Goal: Task Accomplishment & Management: Use online tool/utility

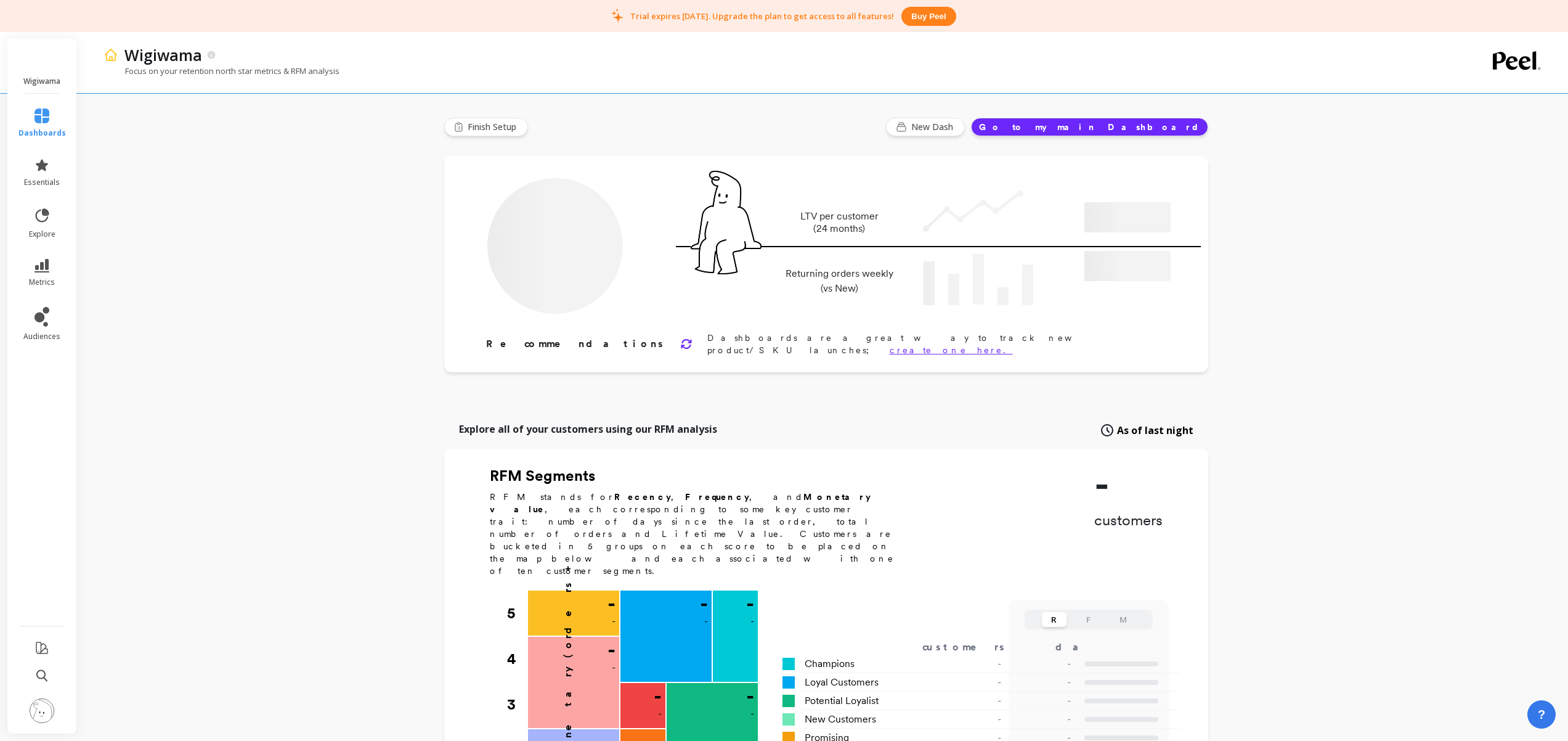
type input "Champions"
type input "38"
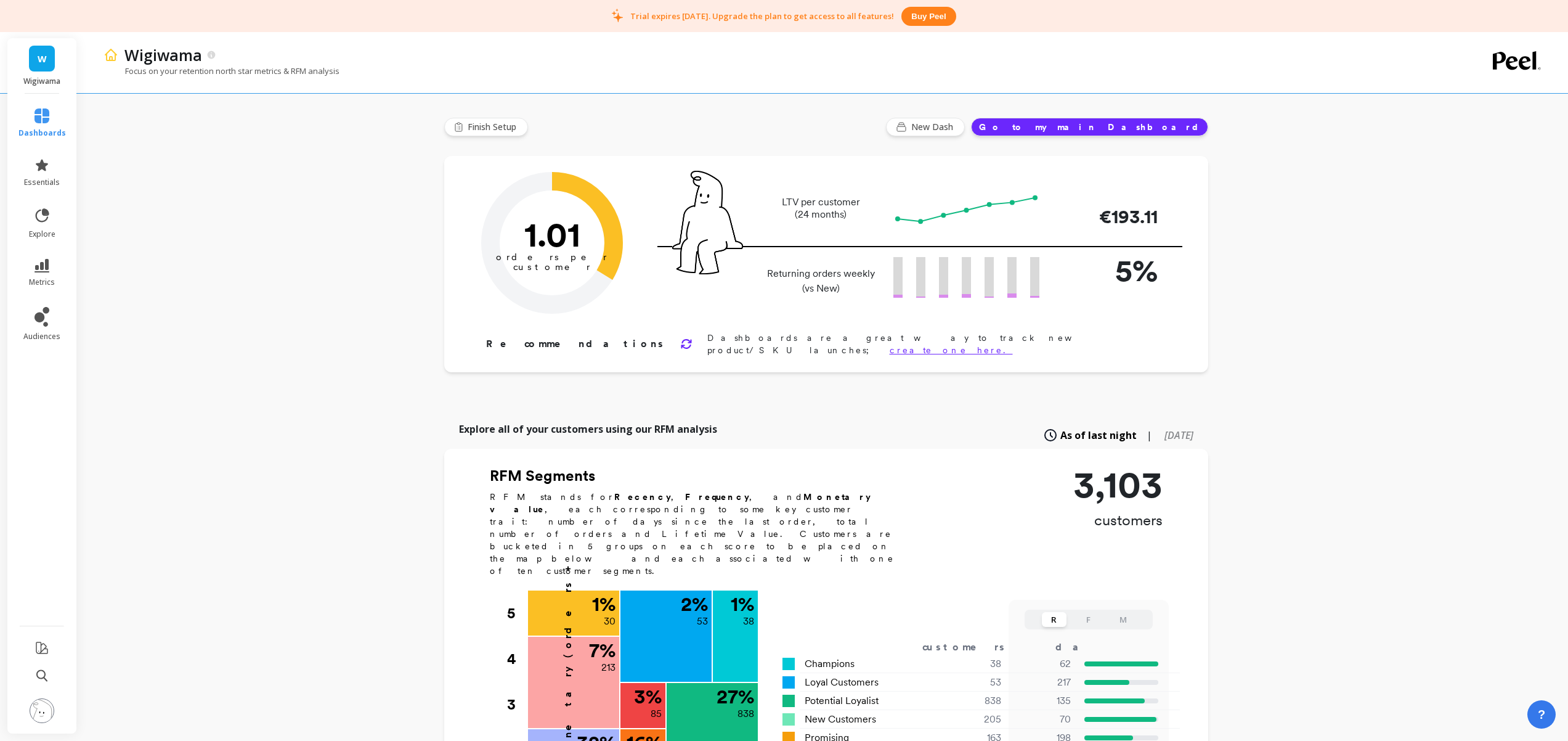
click at [1120, 127] on button "Go to my main Dashboard" at bounding box center [1089, 126] width 237 height 19
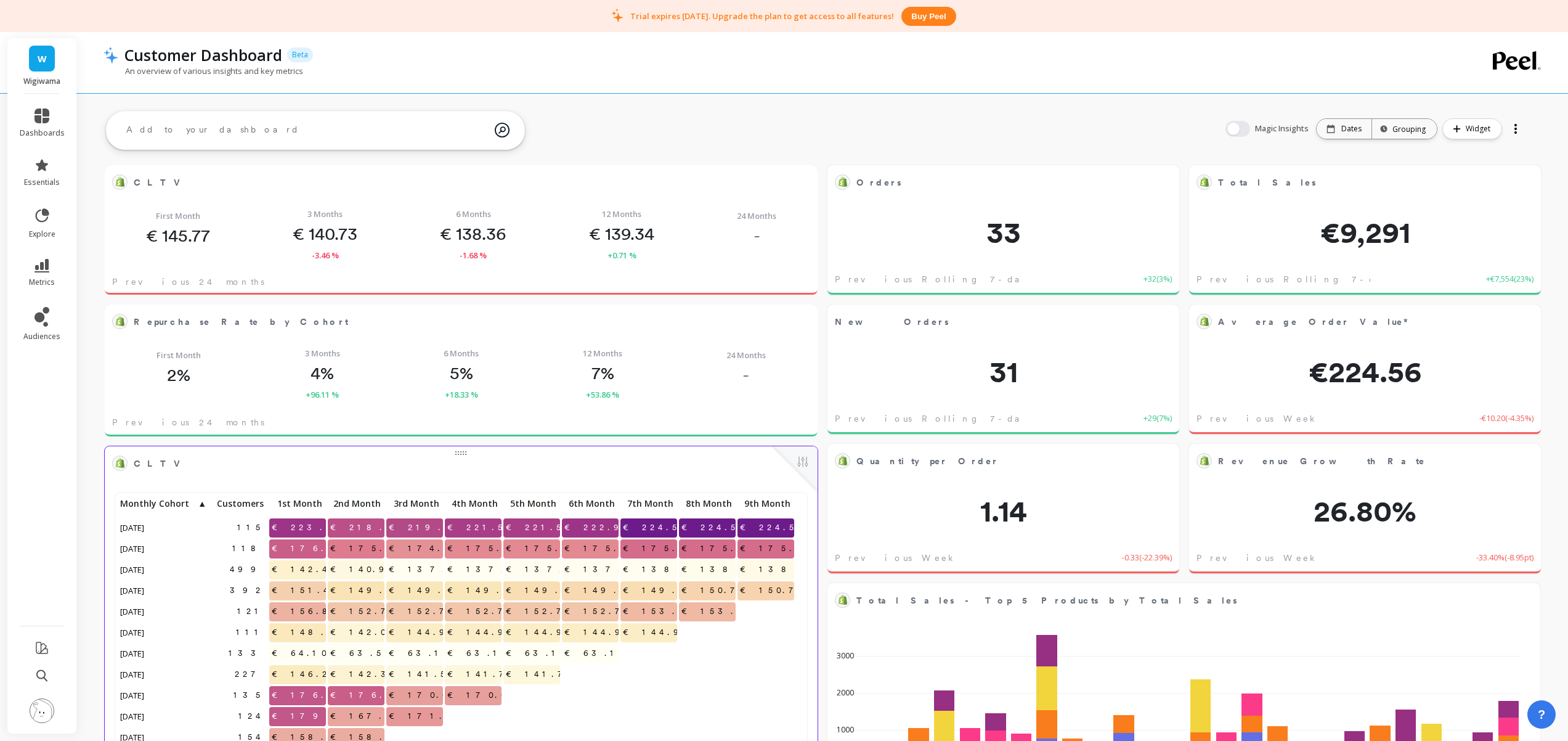
scroll to position [10, 10]
